Goal: Transaction & Acquisition: Purchase product/service

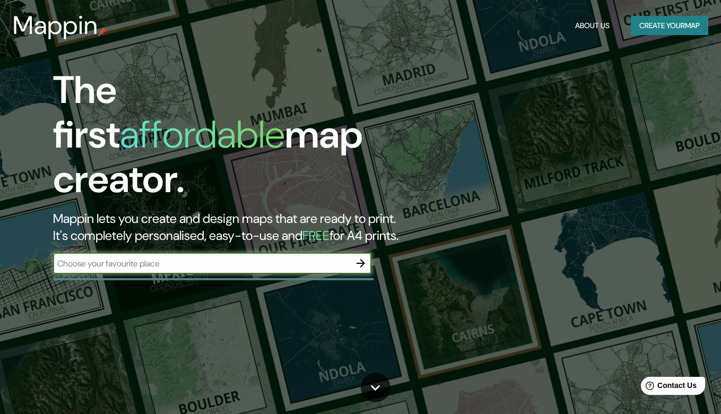
click at [359, 253] on button "button" at bounding box center [360, 263] width 21 height 21
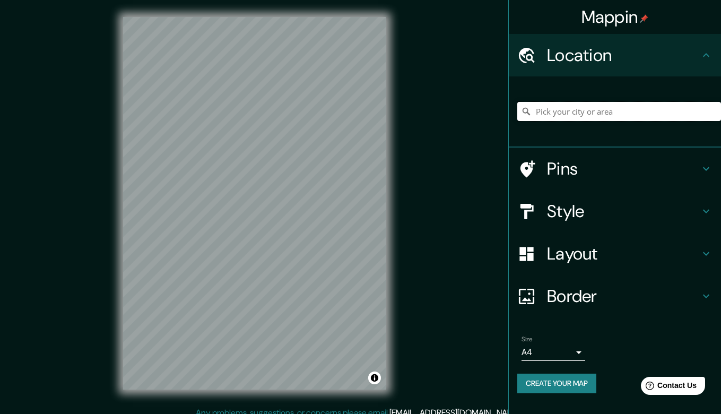
click at [576, 115] on input "Pick your city or area" at bounding box center [620, 111] width 204 height 19
click at [557, 112] on input "Pick your city or area" at bounding box center [620, 111] width 204 height 19
paste input "19.260742147717135, -99.11295011196376"
type input "19.260742147717135, -99.11295011196376"
click at [546, 380] on button "Create your map" at bounding box center [557, 384] width 79 height 20
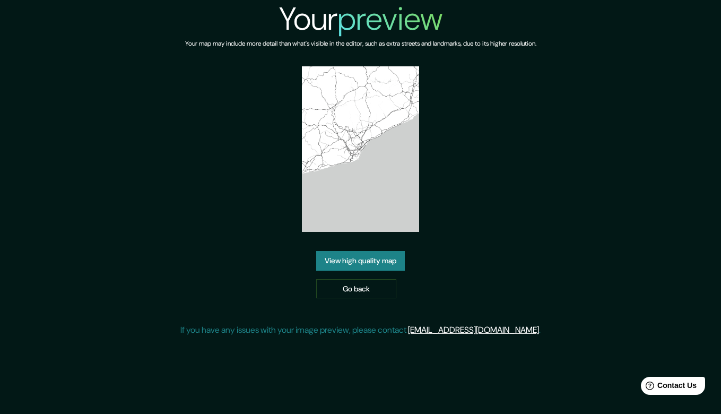
click at [359, 263] on link "View high quality map" at bounding box center [360, 261] width 89 height 20
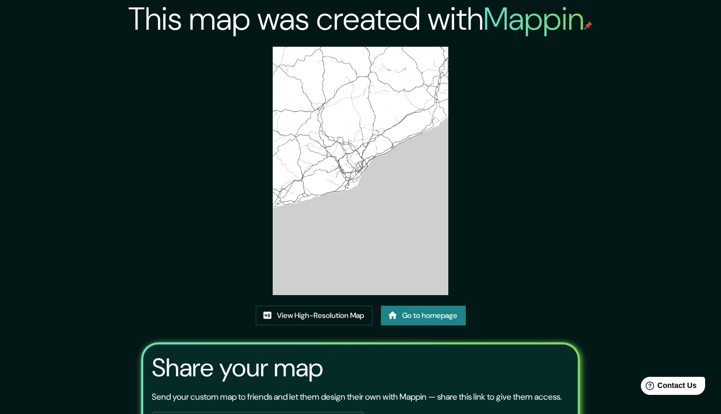
click at [357, 180] on img at bounding box center [361, 171] width 176 height 248
click at [426, 320] on link "Go to homepage" at bounding box center [423, 316] width 85 height 20
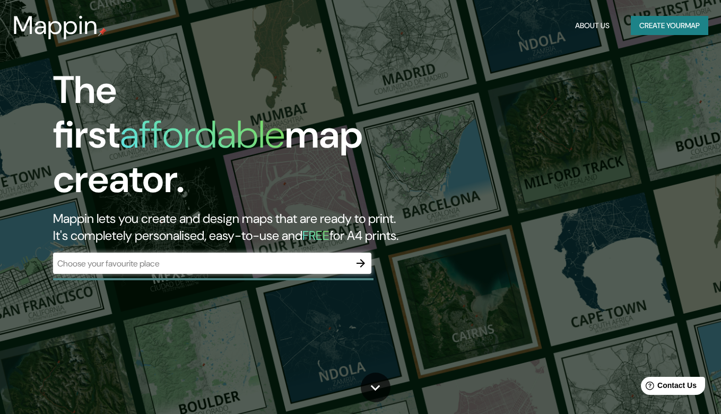
click at [298, 253] on div "​" at bounding box center [212, 263] width 318 height 21
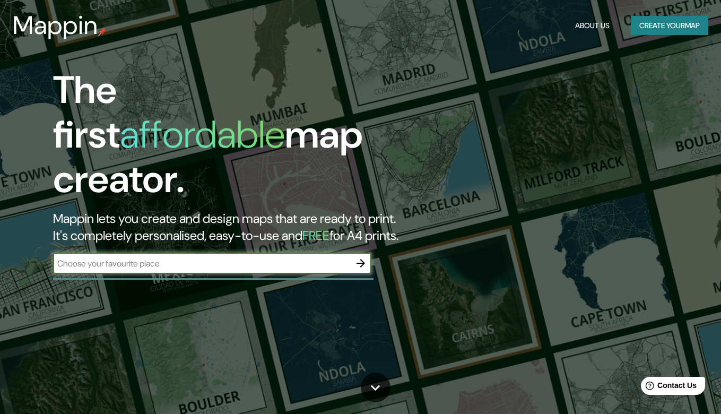
paste input "19.260742147717135, -99.11295011196376"
type input "19.260742147717135, -99.11295011196376"
click at [367, 257] on icon "button" at bounding box center [361, 263] width 13 height 13
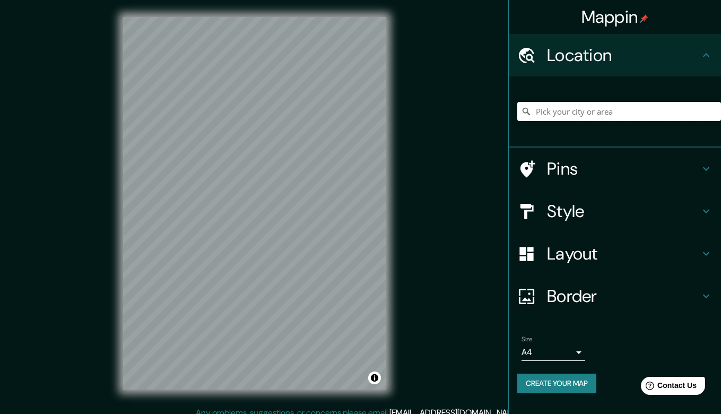
click at [570, 114] on input "Pick your city or area" at bounding box center [620, 111] width 204 height 19
paste input "19.260742147717135, -99.11295011196376"
type input "19.260742147717135, -99.11295011196376"
click at [525, 113] on icon at bounding box center [526, 111] width 7 height 7
click at [525, 109] on icon at bounding box center [526, 111] width 11 height 11
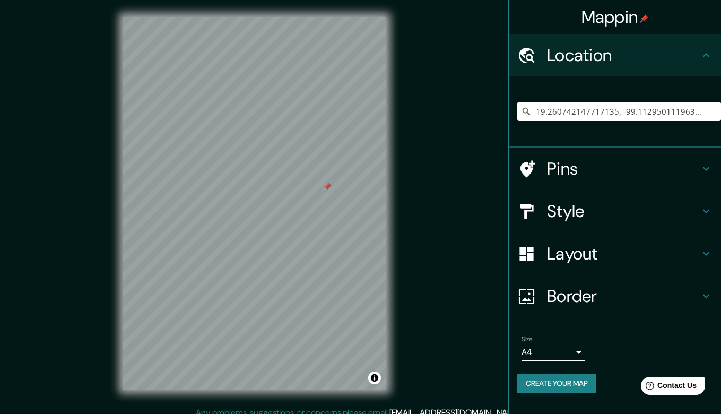
click at [530, 110] on icon at bounding box center [526, 111] width 11 height 11
click at [573, 112] on input "19.260742147717135, -99.11295011196376" at bounding box center [620, 111] width 204 height 19
click at [696, 110] on input "19.260742147717135, -99.11295011196376" at bounding box center [620, 111] width 204 height 19
click at [585, 289] on h4 "Border" at bounding box center [623, 296] width 153 height 21
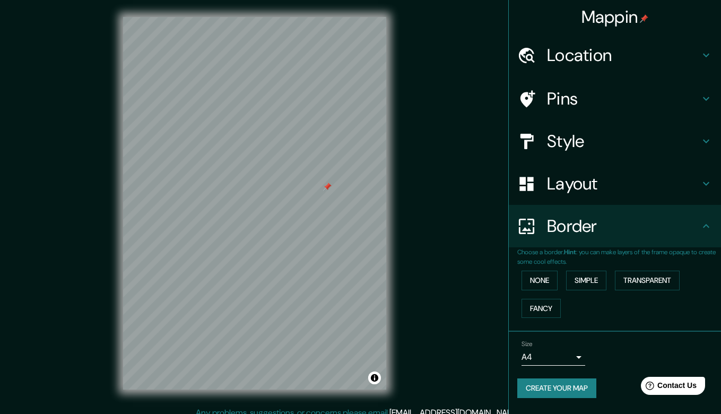
click at [601, 98] on h4 "Pins" at bounding box center [623, 98] width 153 height 21
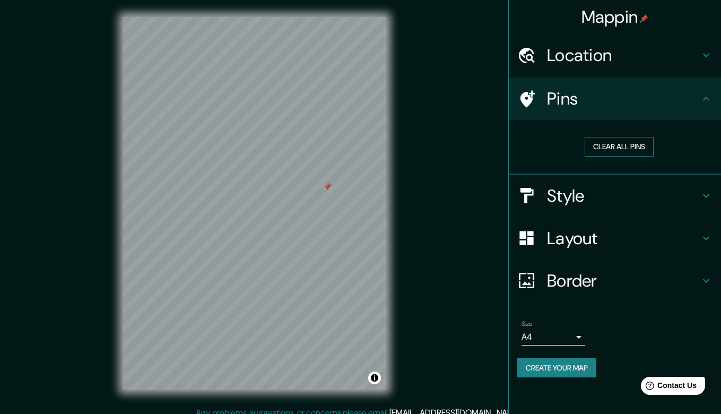
click at [617, 151] on button "Clear all pins" at bounding box center [619, 147] width 69 height 20
click at [582, 202] on h4 "Style" at bounding box center [623, 195] width 153 height 21
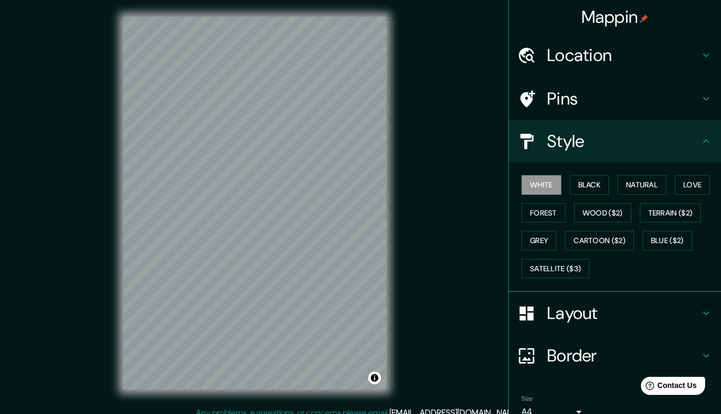
click at [570, 306] on h4 "Layout" at bounding box center [623, 313] width 153 height 21
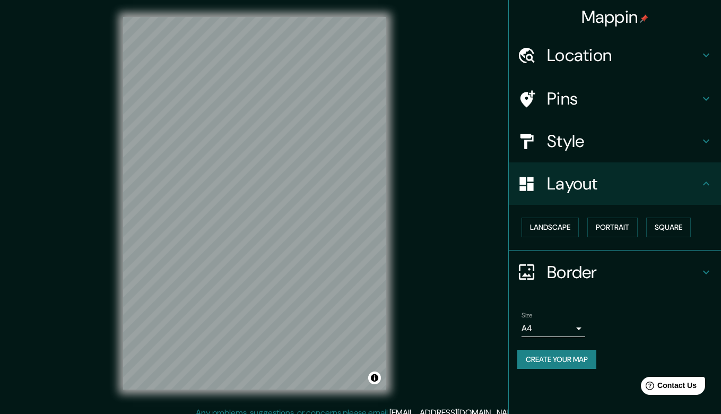
click at [566, 272] on h4 "Border" at bounding box center [623, 272] width 153 height 21
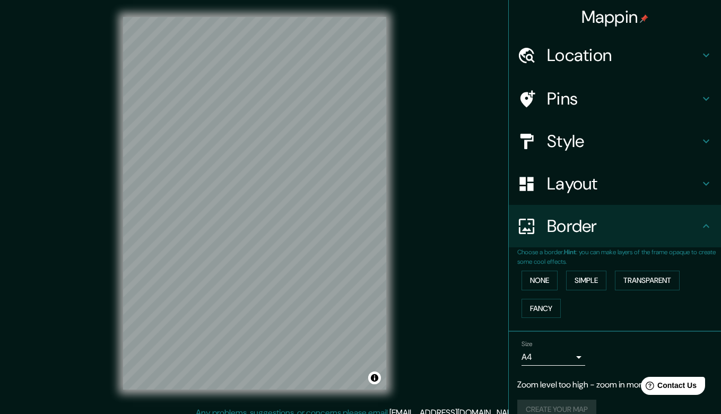
click at [601, 45] on h4 "Location" at bounding box center [623, 55] width 153 height 21
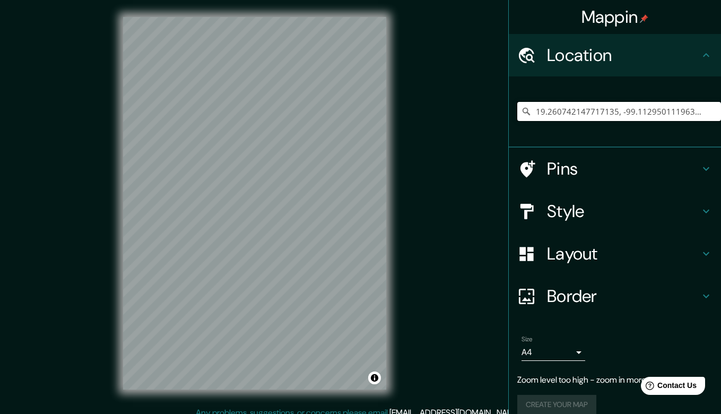
click at [635, 116] on input "19.260742147717135, -99.11295011196376" at bounding box center [620, 111] width 204 height 19
click at [528, 110] on icon at bounding box center [526, 111] width 7 height 7
drag, startPoint x: 703, startPoint y: 111, endPoint x: 527, endPoint y: 106, distance: 175.8
click at [527, 106] on div "19.260742147717135, -99.11295011196376" at bounding box center [620, 111] width 204 height 19
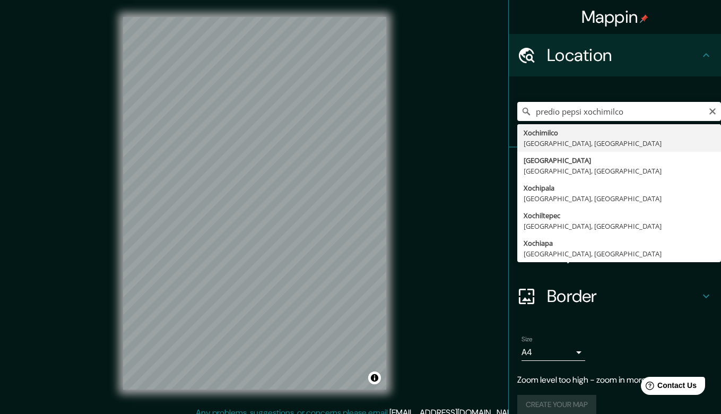
type input "Xochimilco, [GEOGRAPHIC_DATA], [GEOGRAPHIC_DATA]"
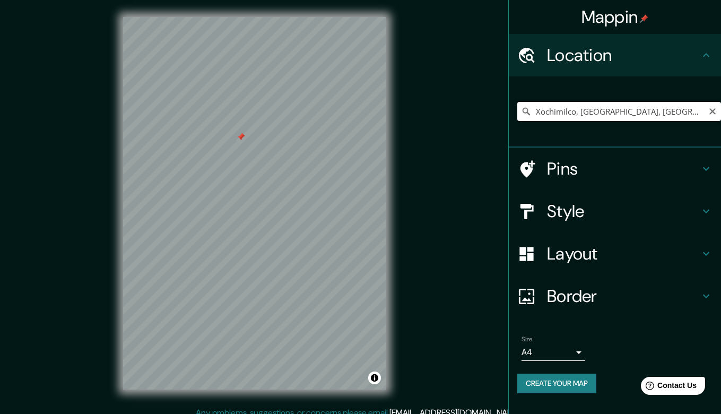
click at [635, 104] on input "Xochimilco, [GEOGRAPHIC_DATA], [GEOGRAPHIC_DATA]" at bounding box center [620, 111] width 204 height 19
drag, startPoint x: 684, startPoint y: 110, endPoint x: 517, endPoint y: 107, distance: 166.7
click at [517, 107] on div "Xochimilco, [GEOGRAPHIC_DATA], [GEOGRAPHIC_DATA]" at bounding box center [615, 111] width 212 height 71
click at [615, 111] on input "Pick your city or area" at bounding box center [620, 111] width 204 height 19
paste input "Prol. División del Nte. 5571"
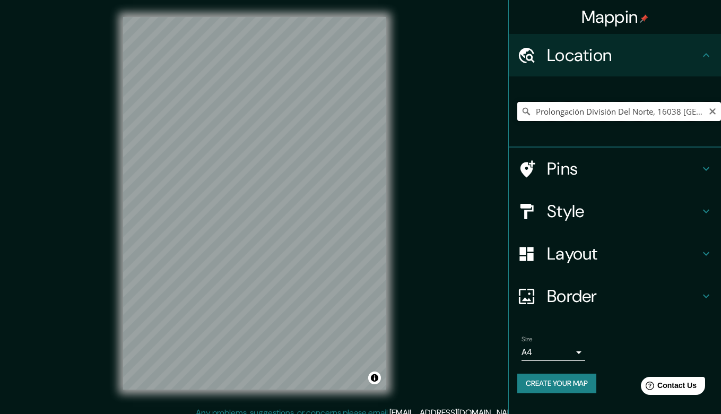
click at [680, 111] on input "Prolongación División Del Norte, 16038 [GEOGRAPHIC_DATA], [GEOGRAPHIC_DATA]" at bounding box center [620, 111] width 204 height 19
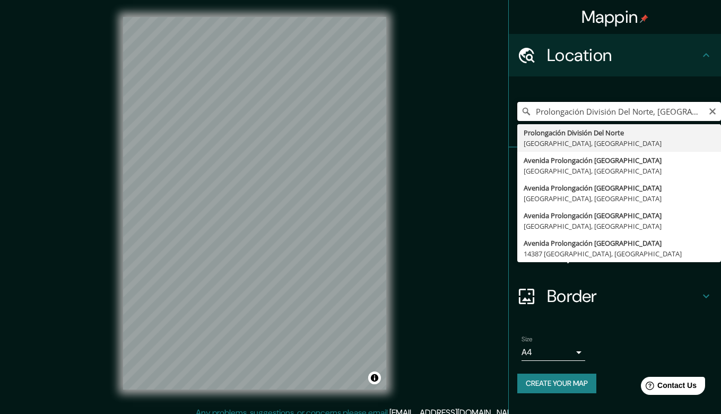
type input "Prolongación División Del Norte, 16038 [GEOGRAPHIC_DATA], [GEOGRAPHIC_DATA]"
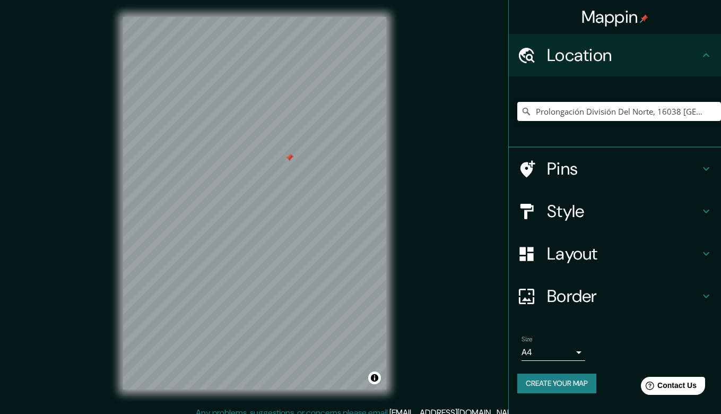
drag, startPoint x: 291, startPoint y: 153, endPoint x: 288, endPoint y: 169, distance: 16.1
click at [288, 162] on div at bounding box center [289, 157] width 8 height 8
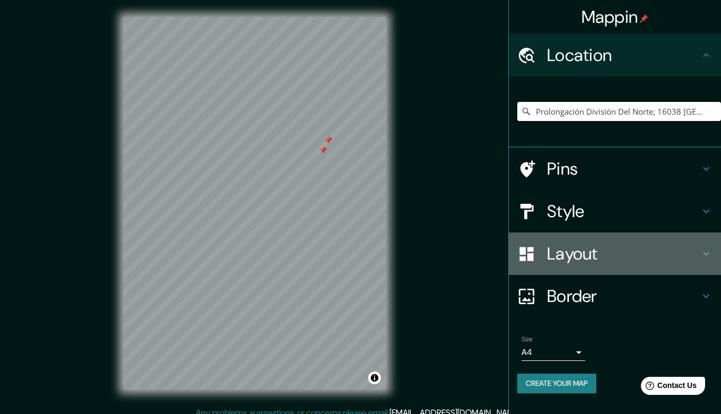
click at [592, 255] on h4 "Layout" at bounding box center [623, 253] width 153 height 21
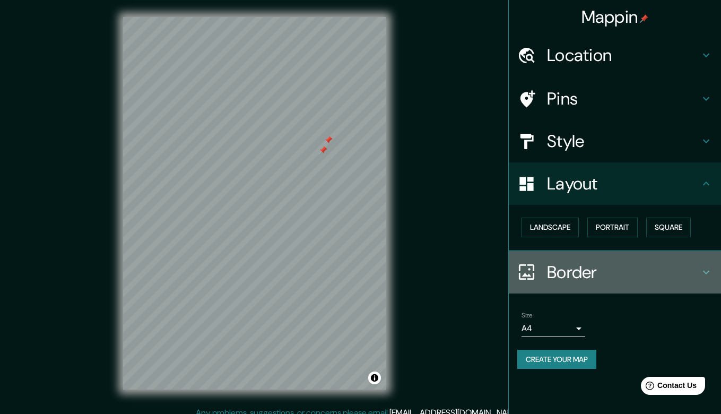
click at [596, 269] on h4 "Border" at bounding box center [623, 272] width 153 height 21
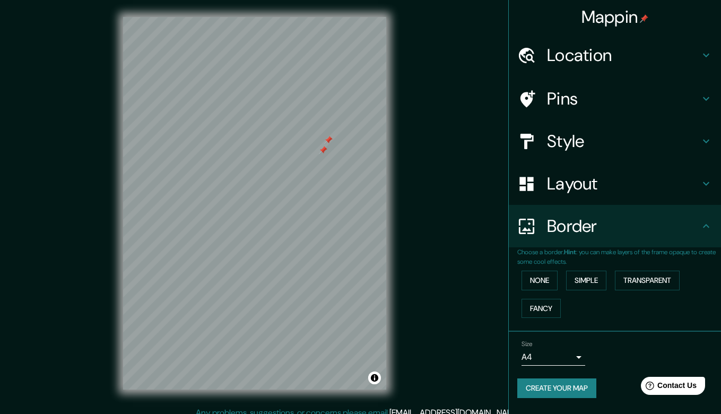
click at [585, 134] on h4 "Style" at bounding box center [623, 141] width 153 height 21
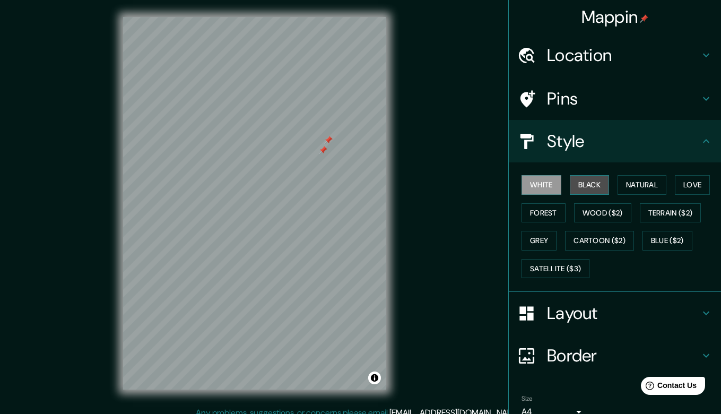
click at [591, 189] on button "Black" at bounding box center [590, 185] width 40 height 20
click at [647, 183] on button "Natural" at bounding box center [642, 185] width 49 height 20
click at [533, 179] on button "White" at bounding box center [542, 185] width 40 height 20
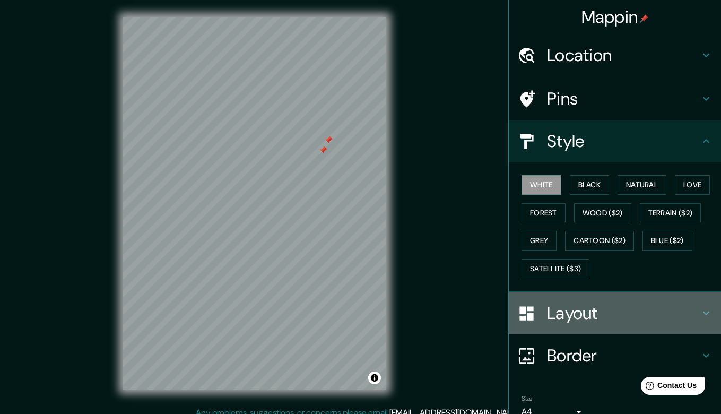
click at [591, 315] on h4 "Layout" at bounding box center [623, 313] width 153 height 21
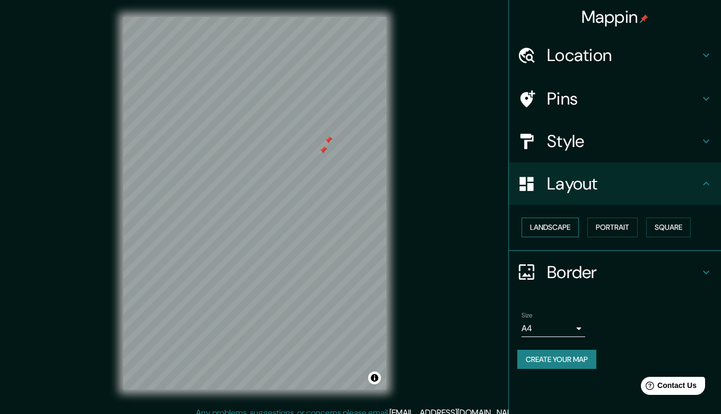
click at [562, 221] on button "Landscape" at bounding box center [550, 228] width 57 height 20
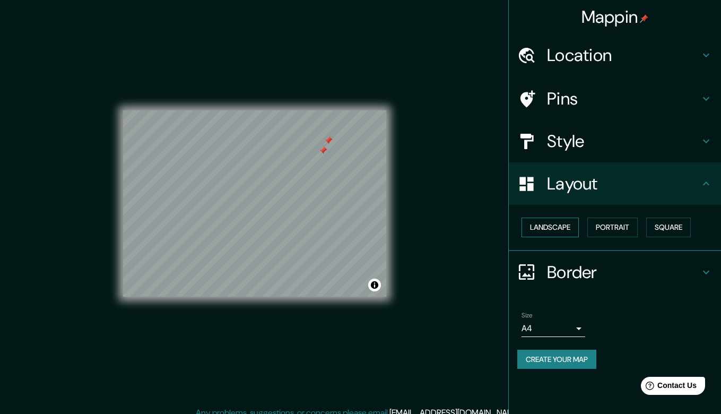
click at [562, 221] on button "Landscape" at bounding box center [550, 228] width 57 height 20
click at [605, 228] on button "Portrait" at bounding box center [613, 228] width 50 height 20
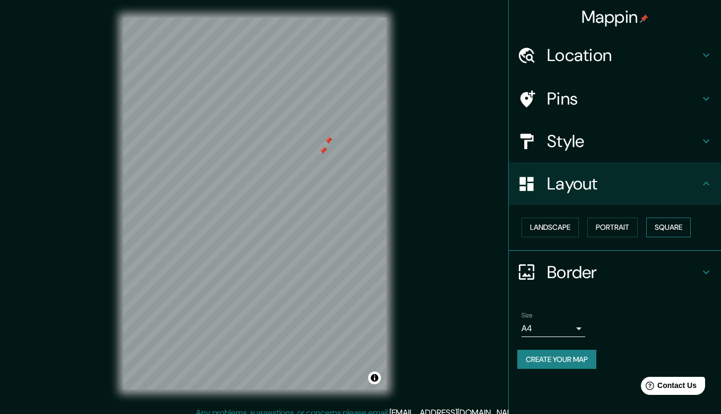
click at [676, 228] on button "Square" at bounding box center [668, 228] width 45 height 20
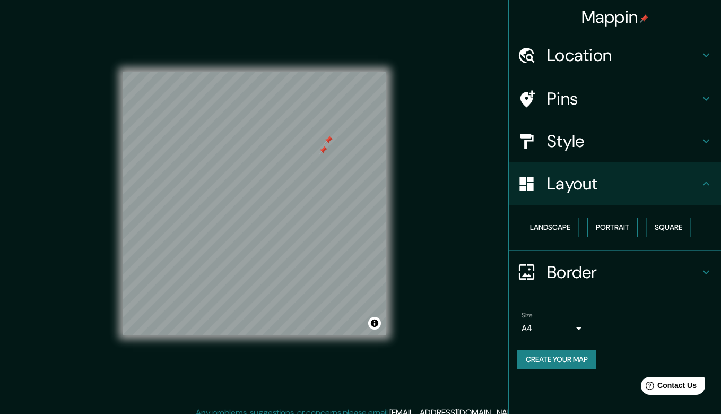
click at [614, 227] on button "Portrait" at bounding box center [613, 228] width 50 height 20
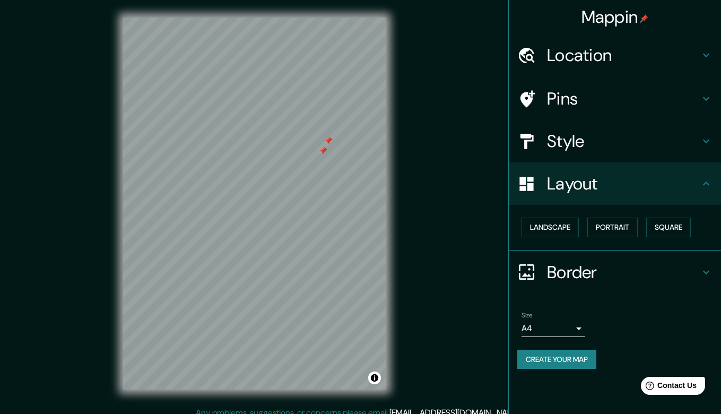
click at [583, 274] on h4 "Border" at bounding box center [623, 272] width 153 height 21
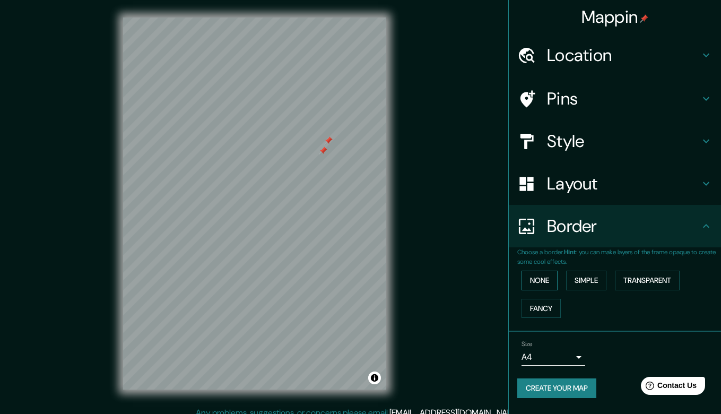
click at [545, 283] on button "None" at bounding box center [540, 281] width 36 height 20
click at [605, 281] on button "Simple" at bounding box center [586, 281] width 40 height 20
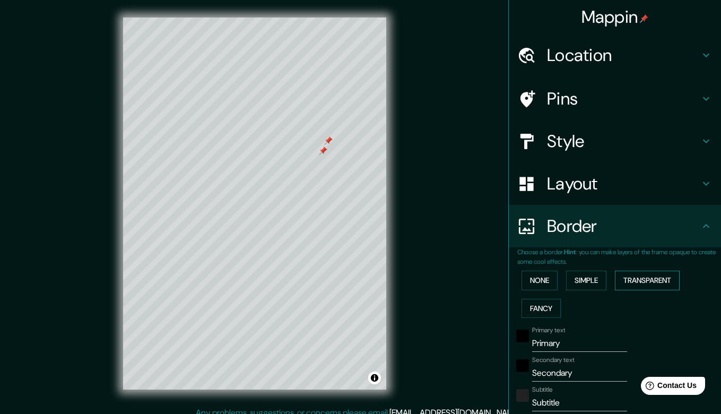
click at [648, 278] on button "Transparent" at bounding box center [647, 281] width 65 height 20
click at [537, 277] on button "None" at bounding box center [540, 281] width 36 height 20
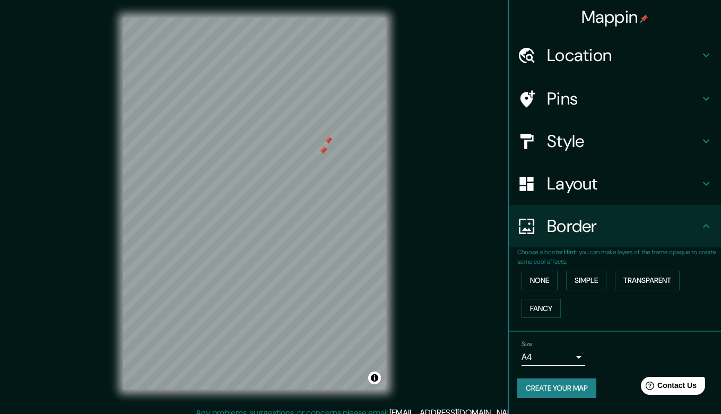
click at [326, 150] on div at bounding box center [323, 150] width 8 height 8
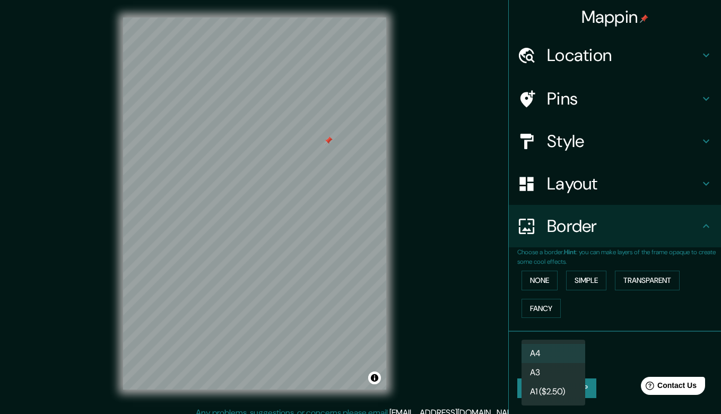
click at [570, 356] on body "Mappin Location Prolongación [GEOGRAPHIC_DATA], [GEOGRAPHIC_DATA], [GEOGRAPHIC_…" at bounding box center [360, 207] width 721 height 414
click at [622, 134] on div at bounding box center [360, 207] width 721 height 414
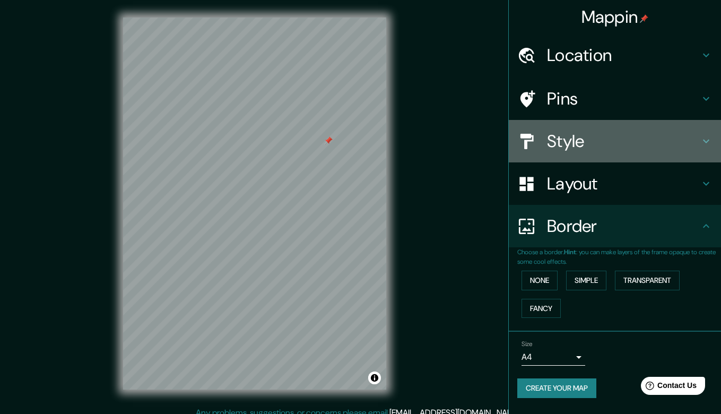
click at [648, 137] on h4 "Style" at bounding box center [623, 141] width 153 height 21
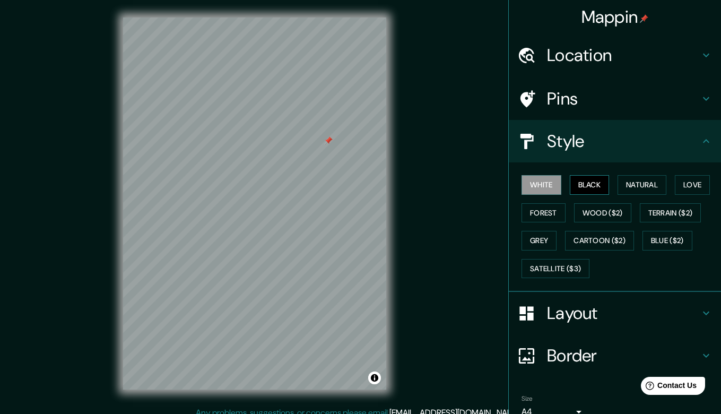
click at [590, 183] on button "Black" at bounding box center [590, 185] width 40 height 20
click at [551, 179] on button "White" at bounding box center [542, 185] width 40 height 20
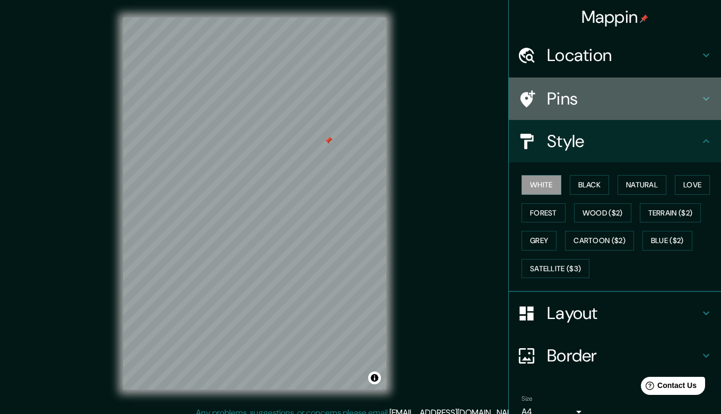
click at [616, 97] on h4 "Pins" at bounding box center [623, 98] width 153 height 21
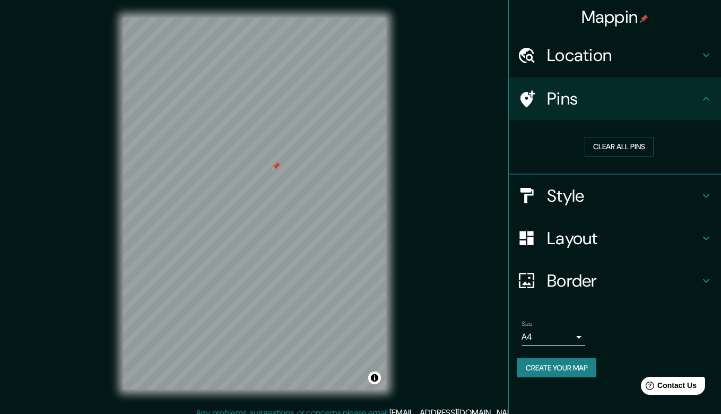
drag, startPoint x: 279, startPoint y: 165, endPoint x: 275, endPoint y: 169, distance: 5.6
click at [275, 169] on div at bounding box center [276, 166] width 8 height 8
click at [275, 169] on div at bounding box center [275, 167] width 8 height 8
